Goal: Check status: Check status

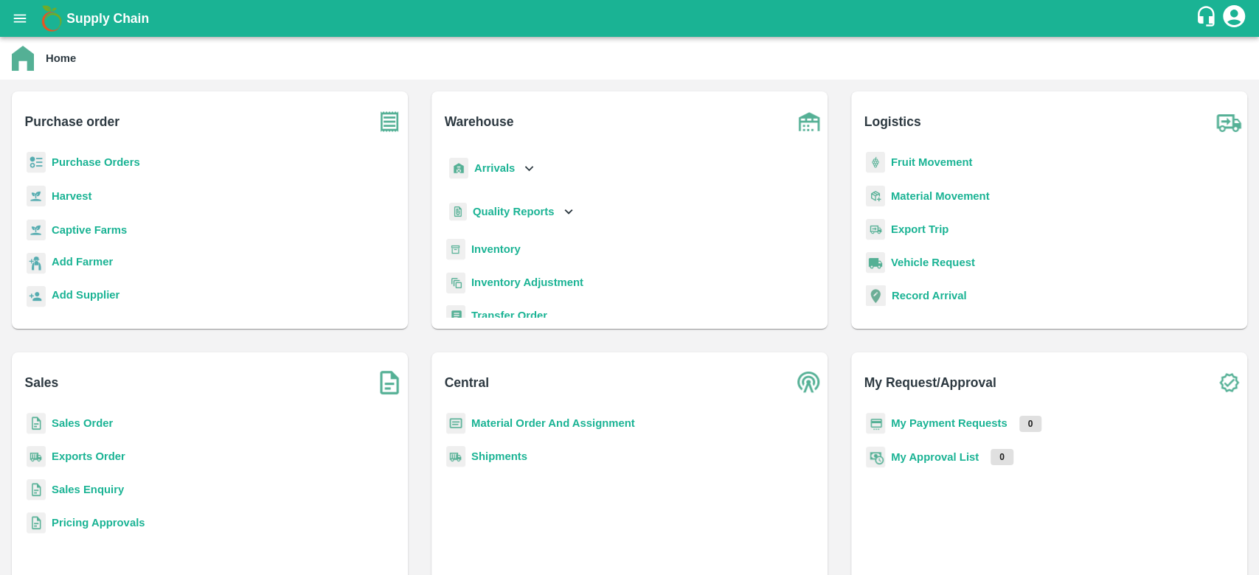
click at [90, 423] on b "Sales Order" at bounding box center [82, 423] width 61 height 12
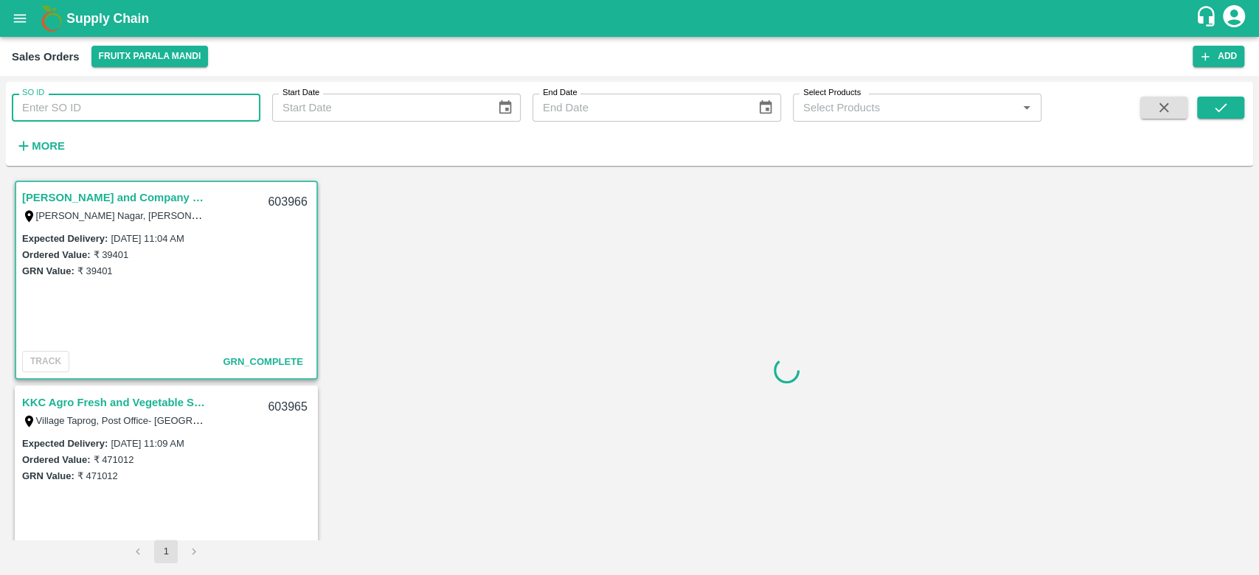
click at [129, 110] on input "SO ID" at bounding box center [136, 108] width 249 height 28
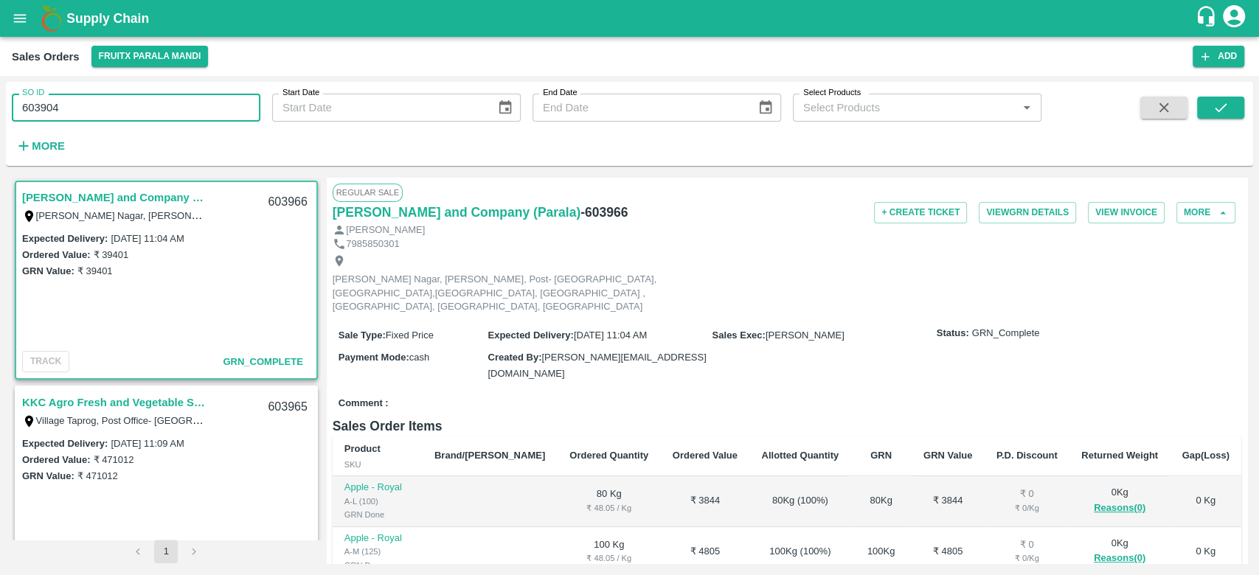
type input "603904"
click at [504, 111] on icon "Choose date" at bounding box center [505, 108] width 16 height 16
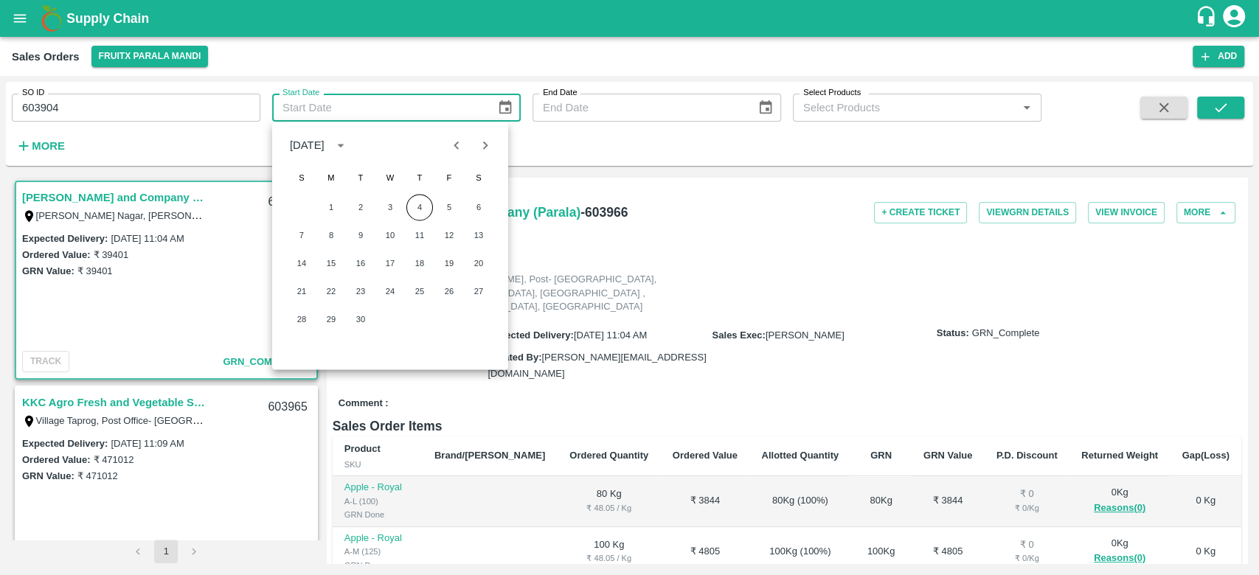
click at [451, 148] on icon "Previous month" at bounding box center [456, 145] width 16 height 16
click at [304, 341] on button "31" at bounding box center [301, 347] width 27 height 27
type input "[DATE]"
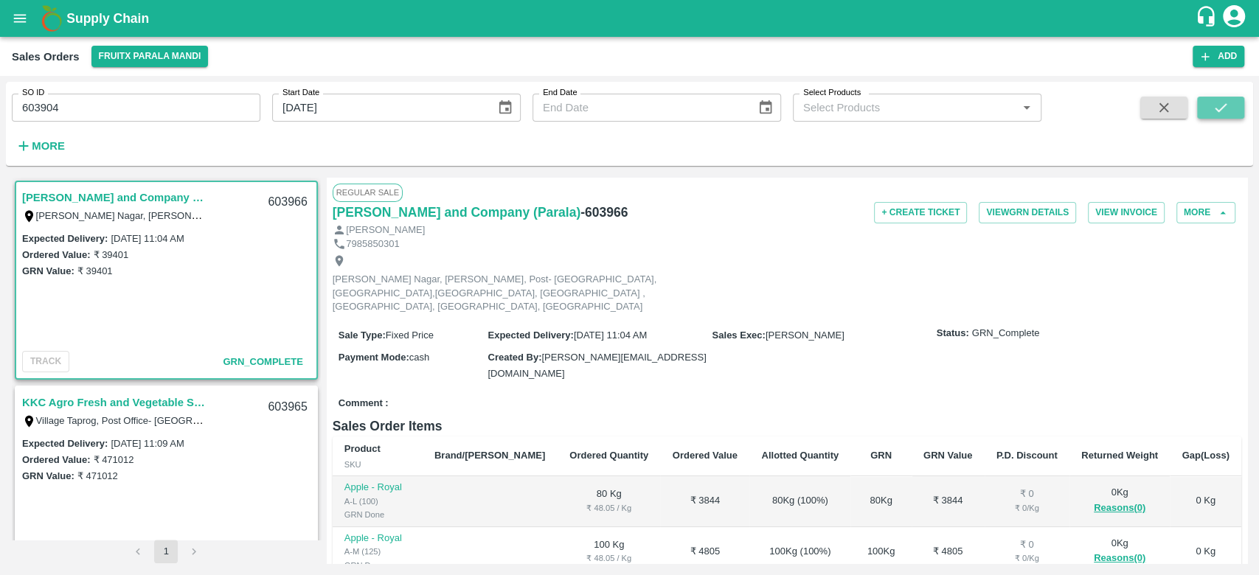
click at [1215, 102] on icon "submit" at bounding box center [1220, 108] width 16 height 16
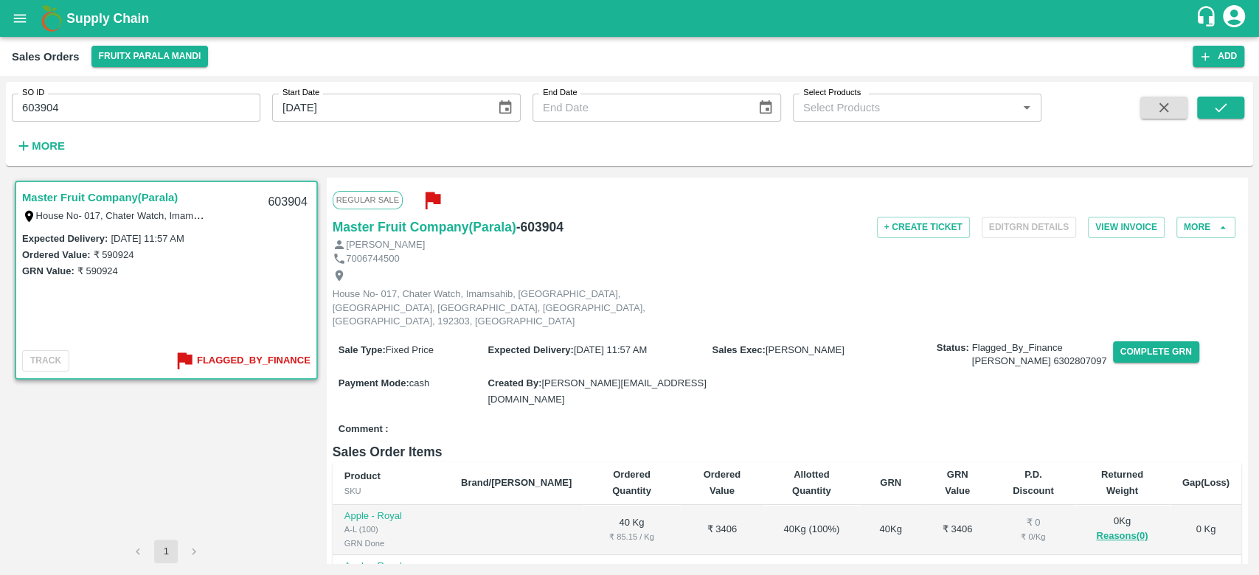
click at [97, 192] on link "Master Fruit Company(Parala)" at bounding box center [100, 197] width 156 height 19
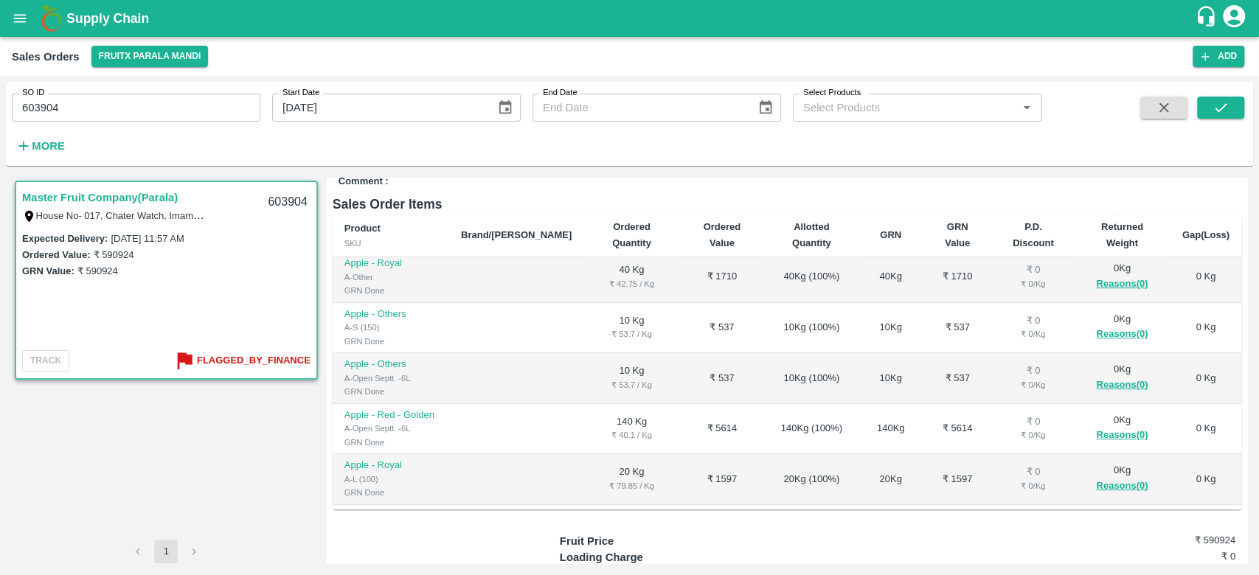
scroll to position [310, 0]
click at [443, 545] on div at bounding box center [452, 584] width 111 height 78
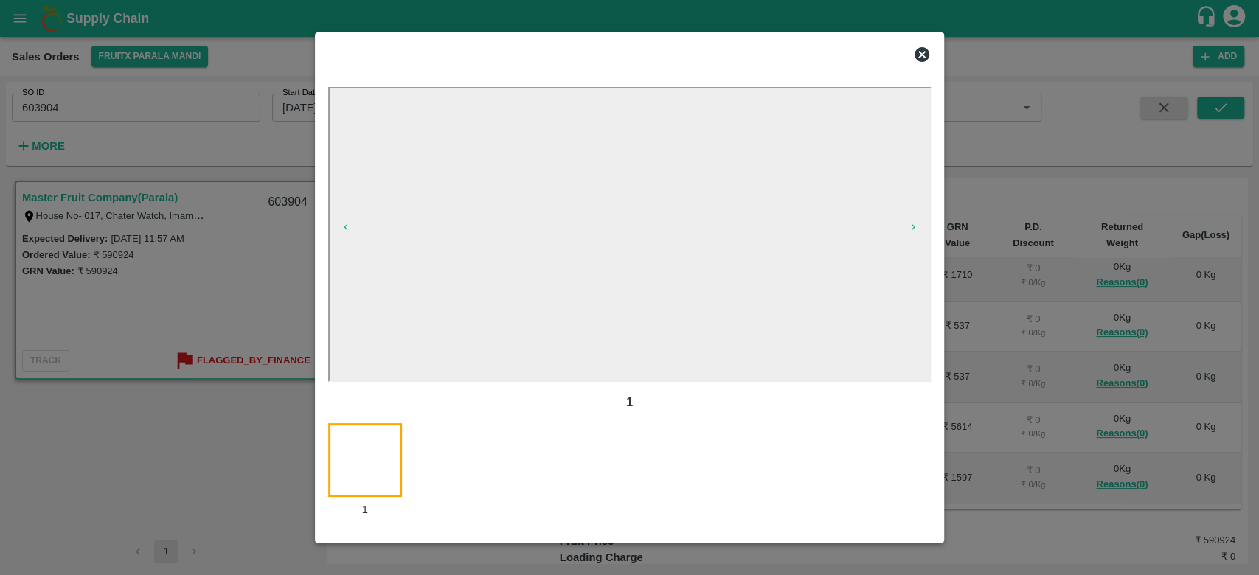
click at [336, 457] on div at bounding box center [373, 470] width 91 height 95
click at [211, 468] on div at bounding box center [629, 287] width 1259 height 575
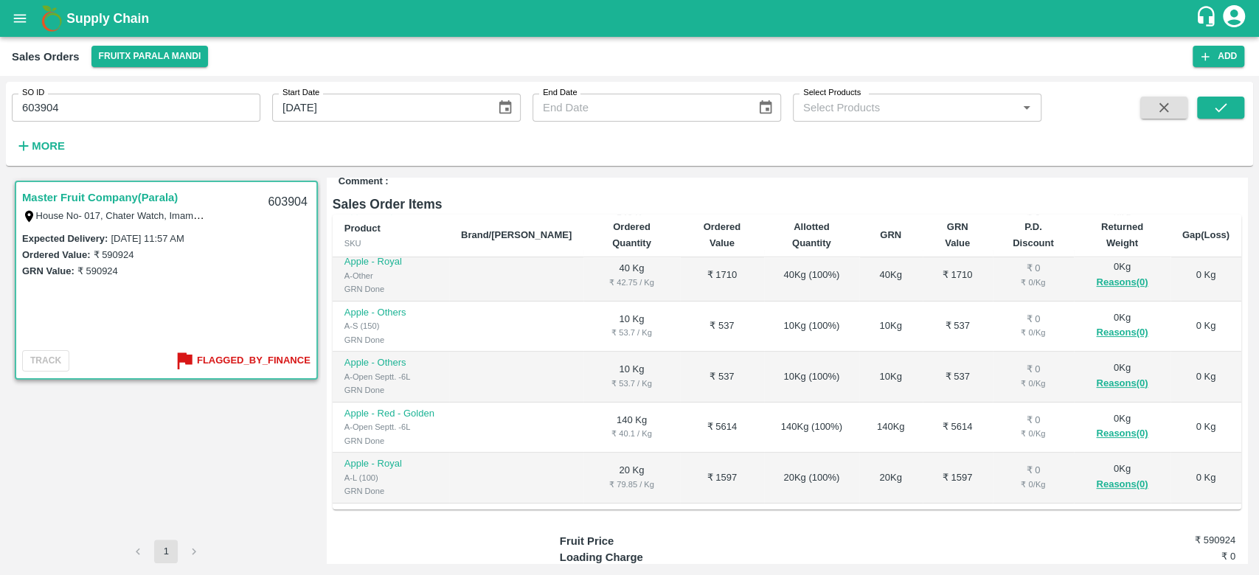
scroll to position [277, 0]
